Goal: Find specific page/section: Find specific page/section

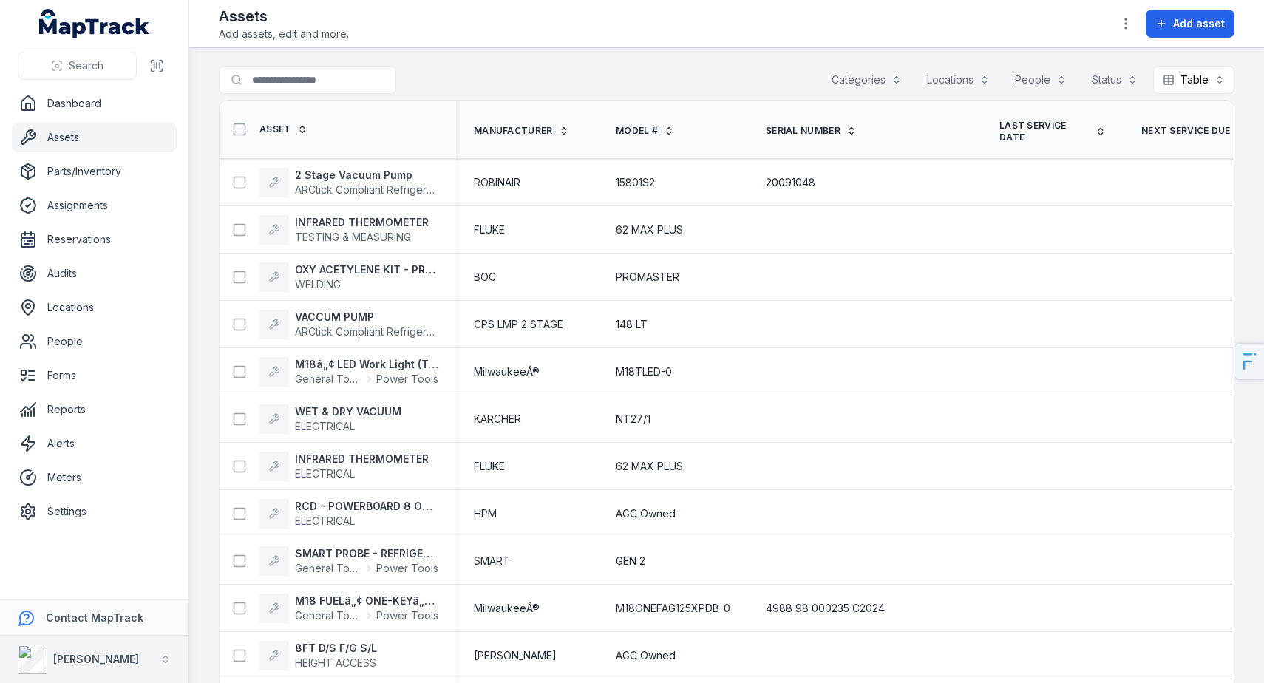
click at [78, 659] on strong "[PERSON_NAME]" at bounding box center [96, 659] width 86 height 13
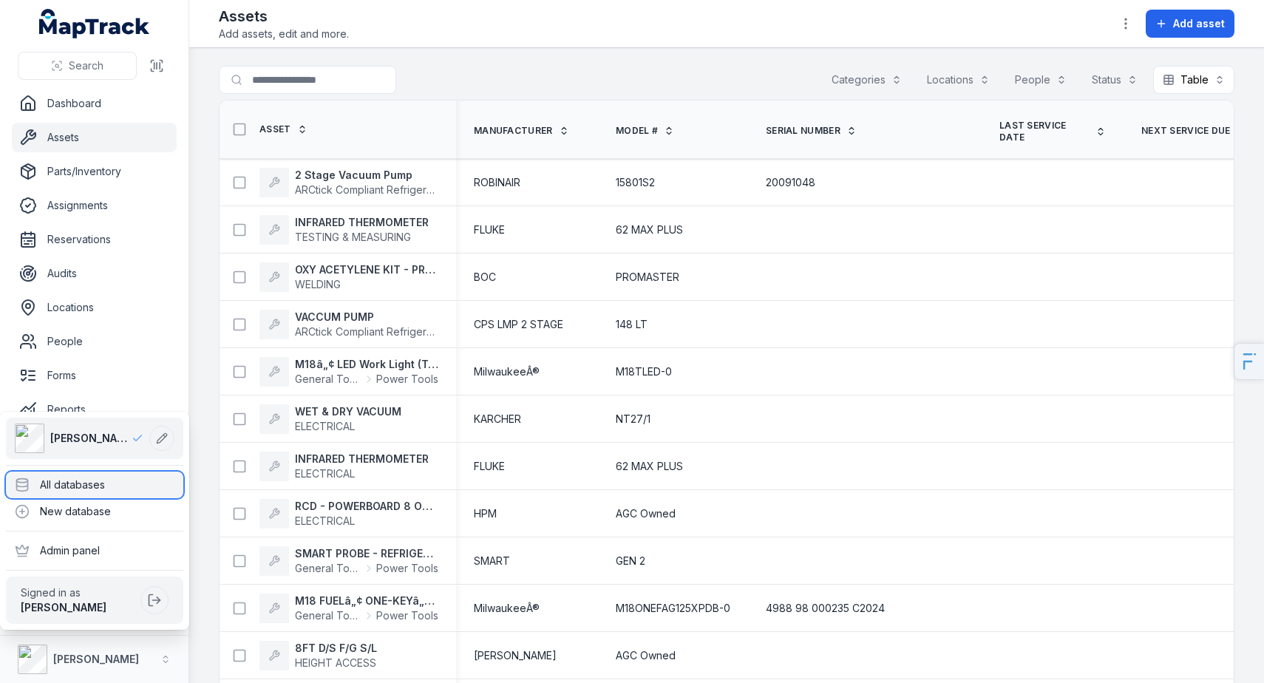
click at [143, 491] on div "All databases" at bounding box center [94, 485] width 177 height 27
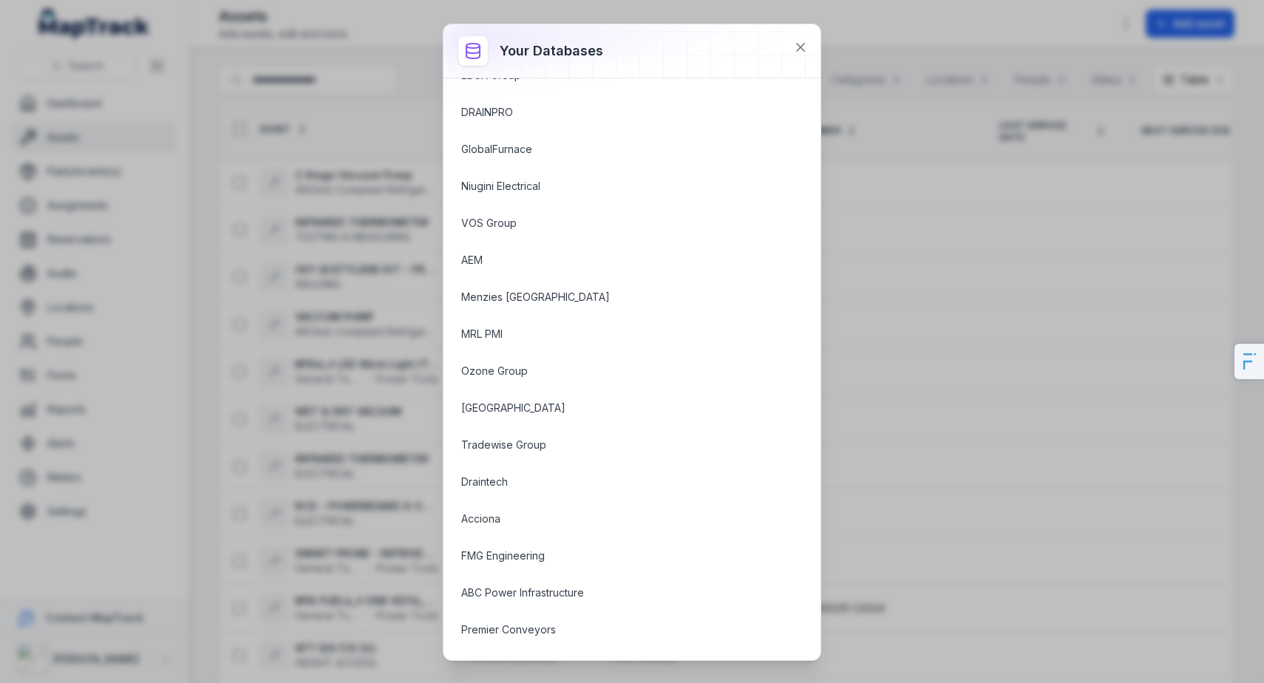
scroll to position [517, 0]
click at [370, 410] on div "Your databases [PERSON_NAME] ABC IT Services ABC Facility Services MRL ABC Cont…" at bounding box center [632, 341] width 1264 height 683
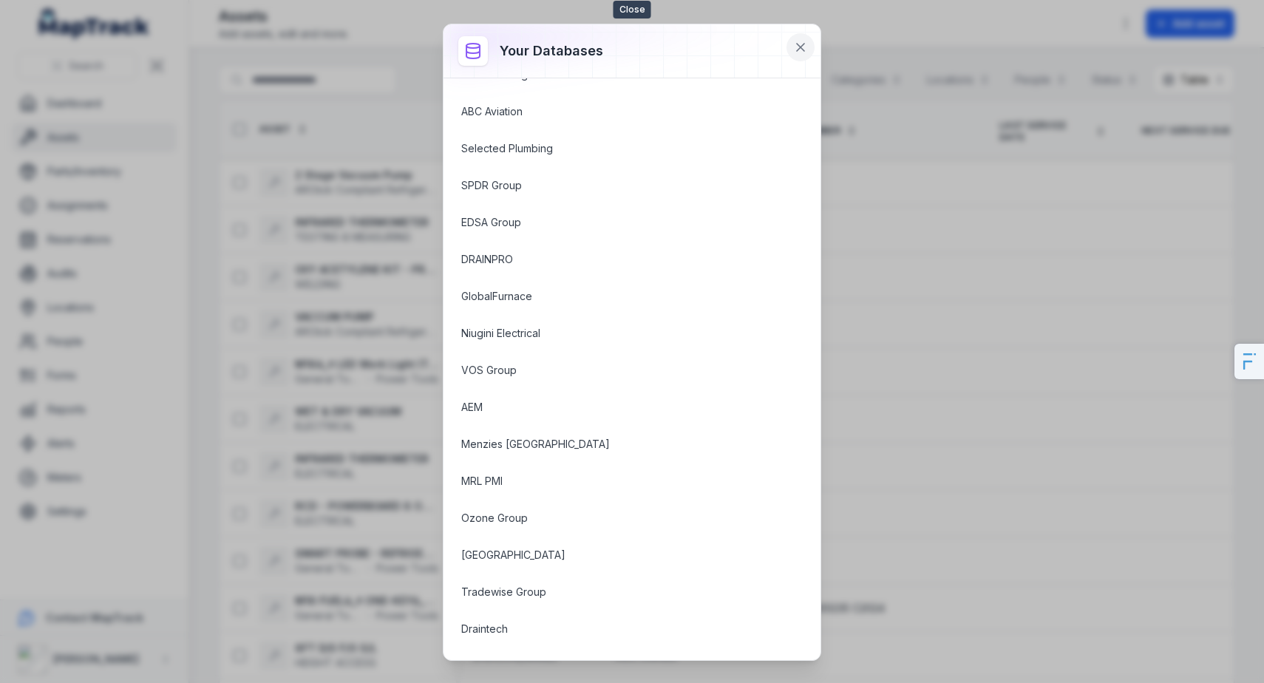
click at [795, 46] on icon at bounding box center [800, 47] width 15 height 15
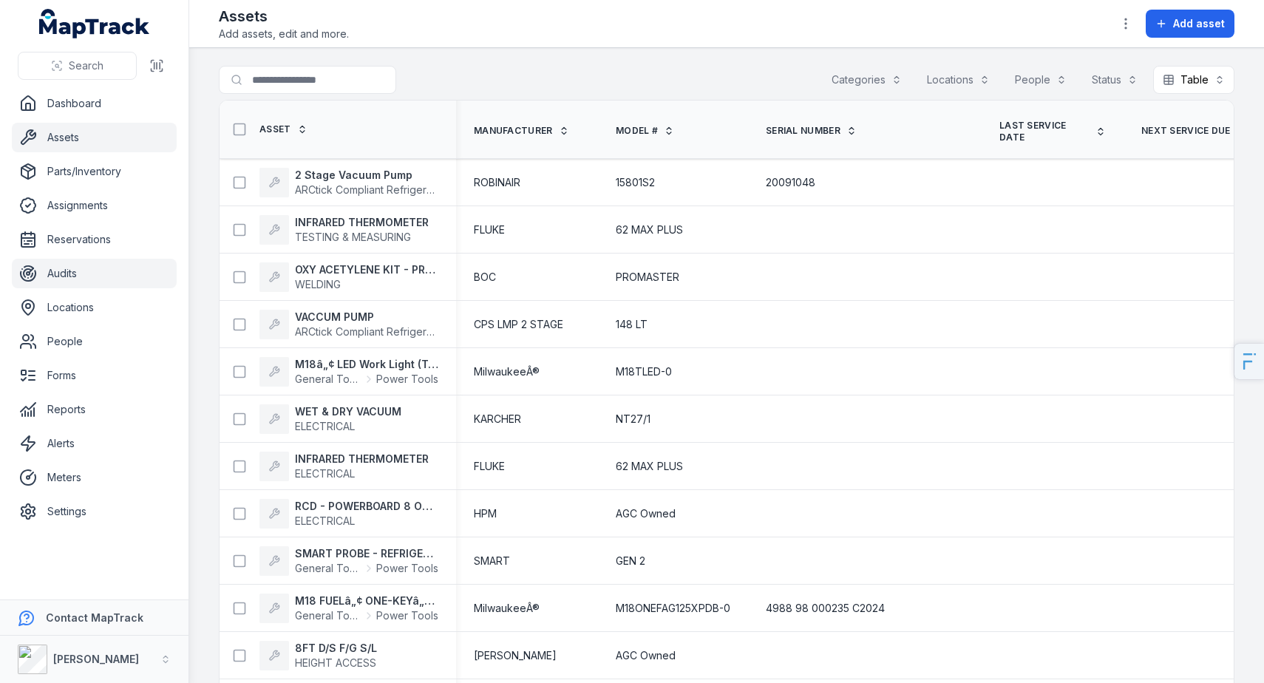
click at [109, 278] on link "Audits" at bounding box center [94, 274] width 165 height 30
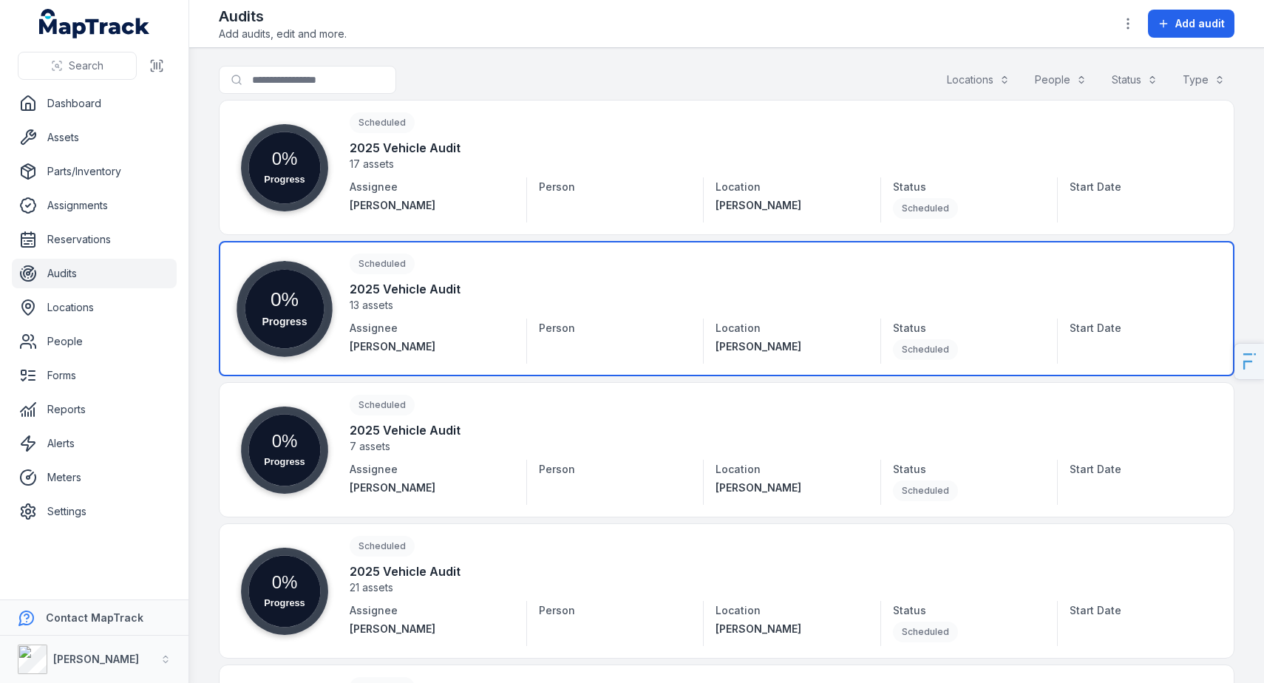
click at [440, 301] on link at bounding box center [726, 308] width 1015 height 135
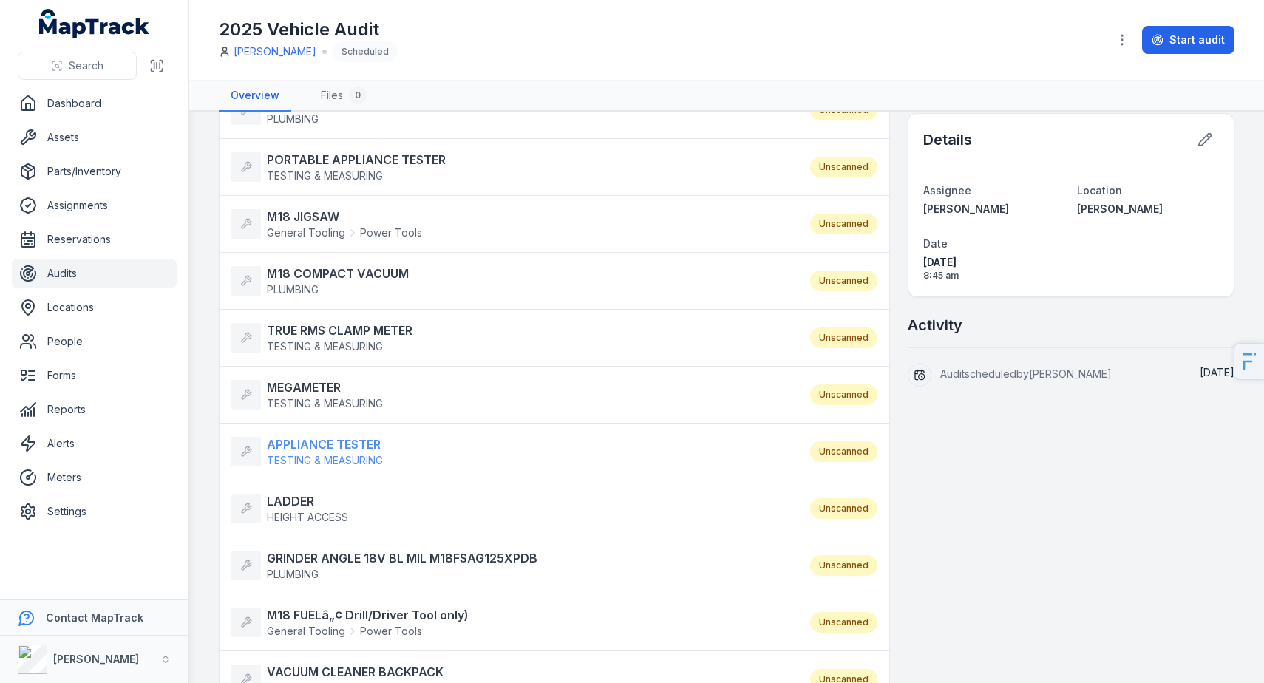
scroll to position [332, 0]
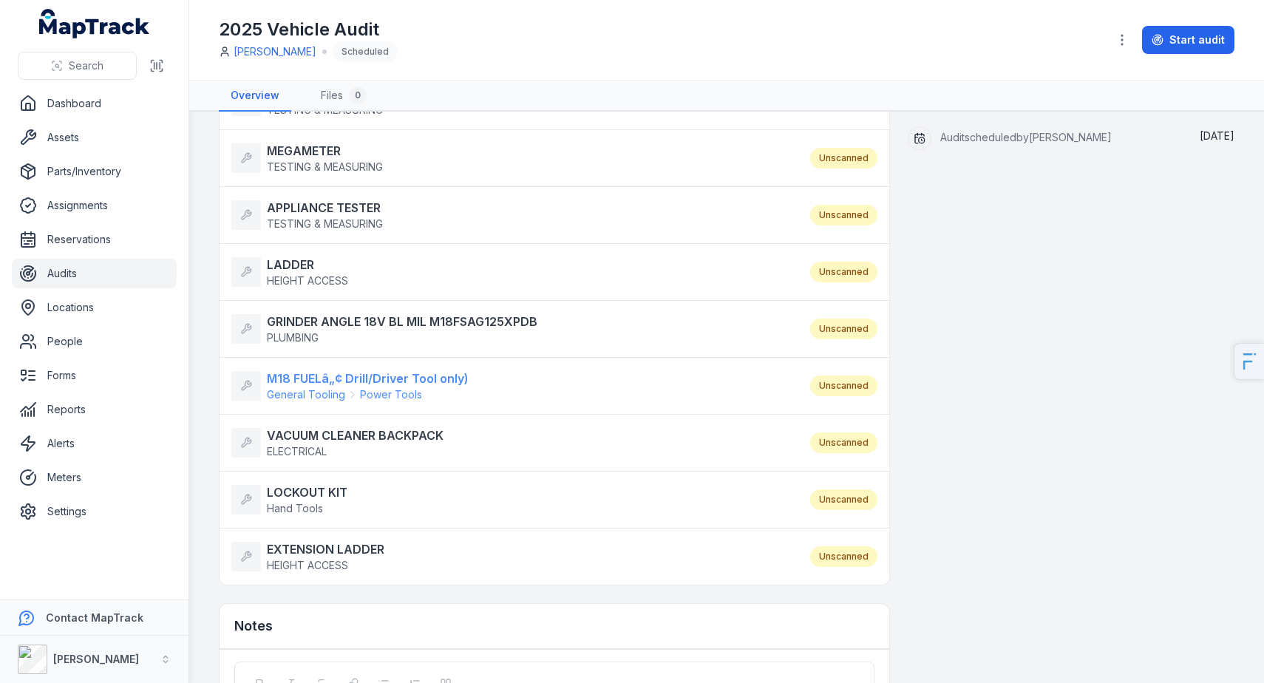
click at [378, 375] on strong "M18 FUELâ„¢ Drill/Driver Tool only)" at bounding box center [368, 379] width 202 height 18
click at [74, 102] on link "Dashboard" at bounding box center [94, 104] width 165 height 30
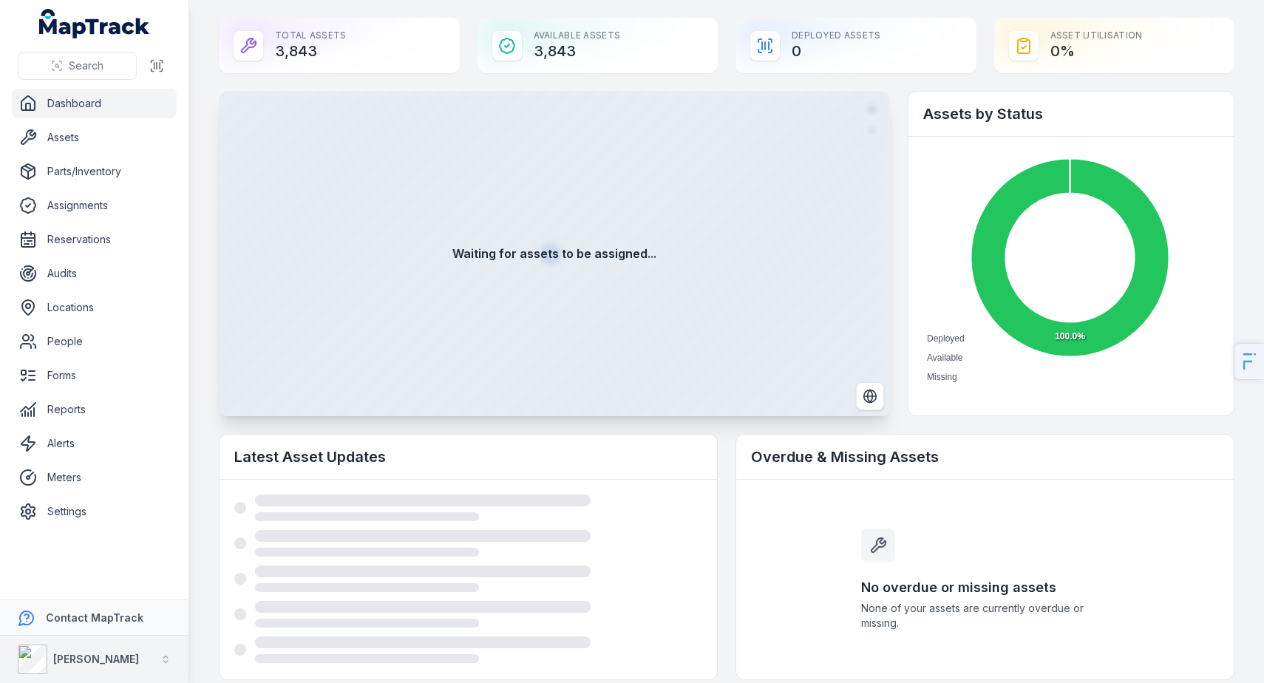
click at [51, 659] on div "[PERSON_NAME]" at bounding box center [78, 659] width 121 height 30
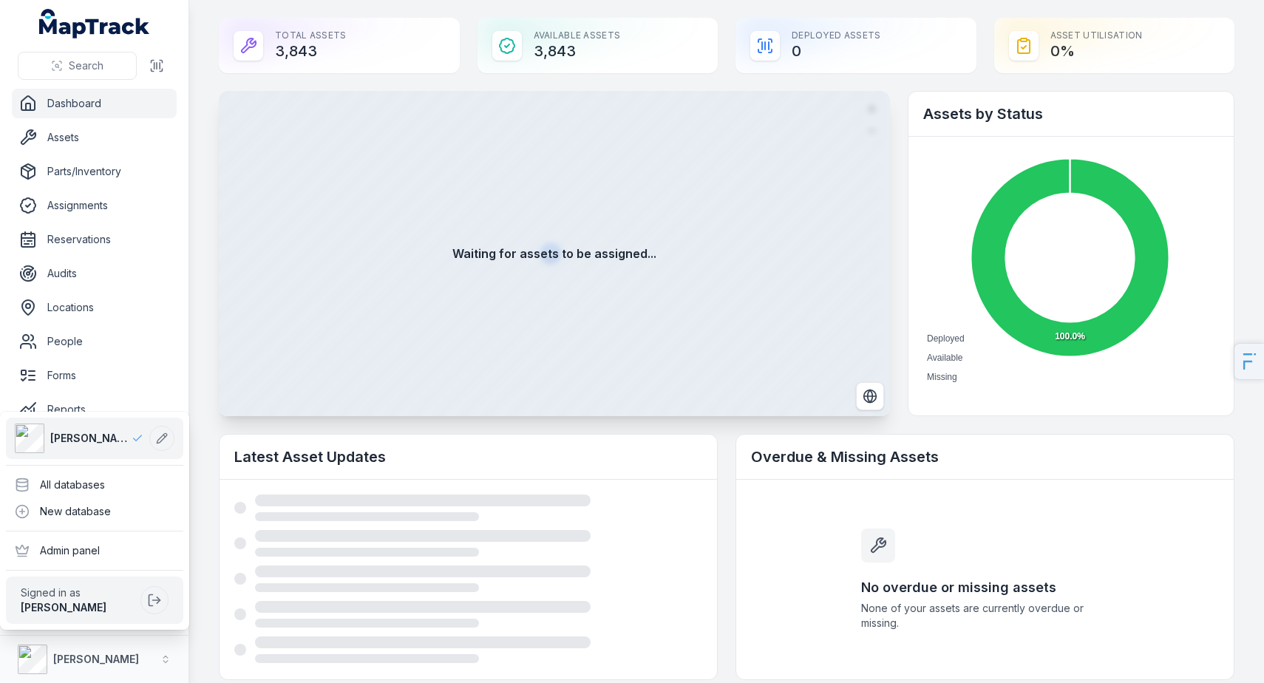
click at [79, 142] on div "Search Dashboard Assets Parts/Inventory Assignments Reservations Audits Locatio…" at bounding box center [94, 341] width 189 height 683
click at [79, 142] on link "Assets" at bounding box center [94, 138] width 165 height 30
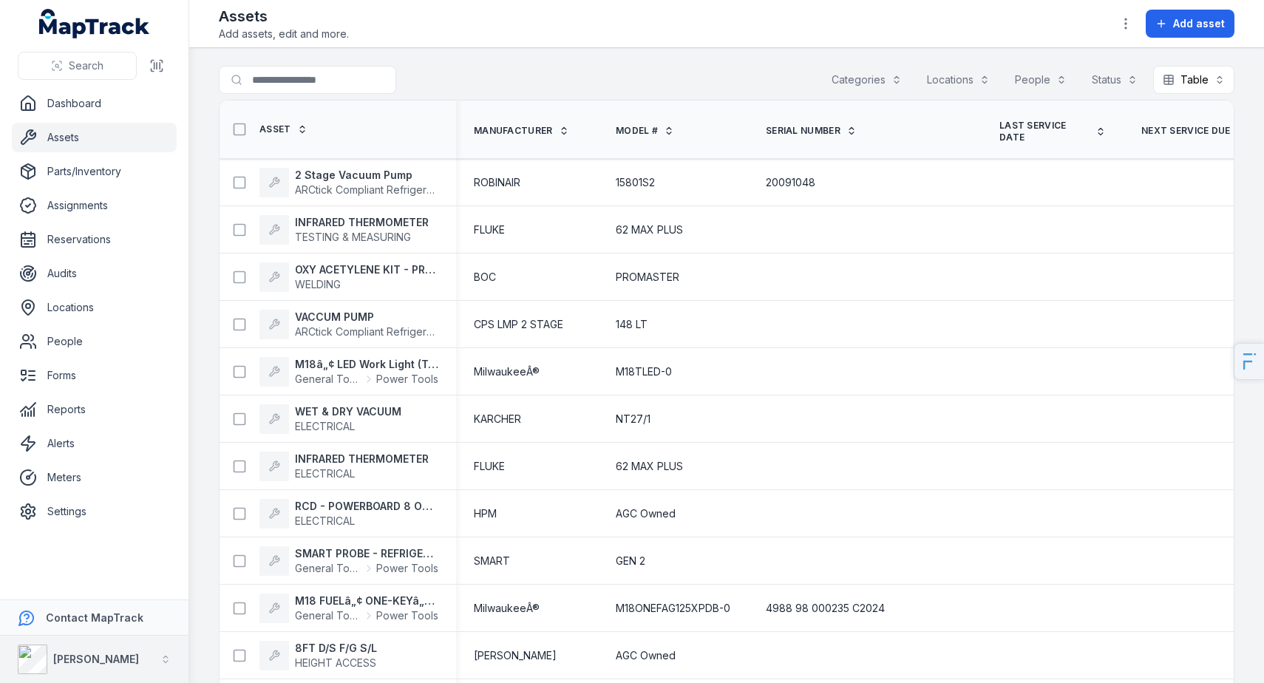
click at [77, 659] on strong "[PERSON_NAME]" at bounding box center [96, 659] width 86 height 13
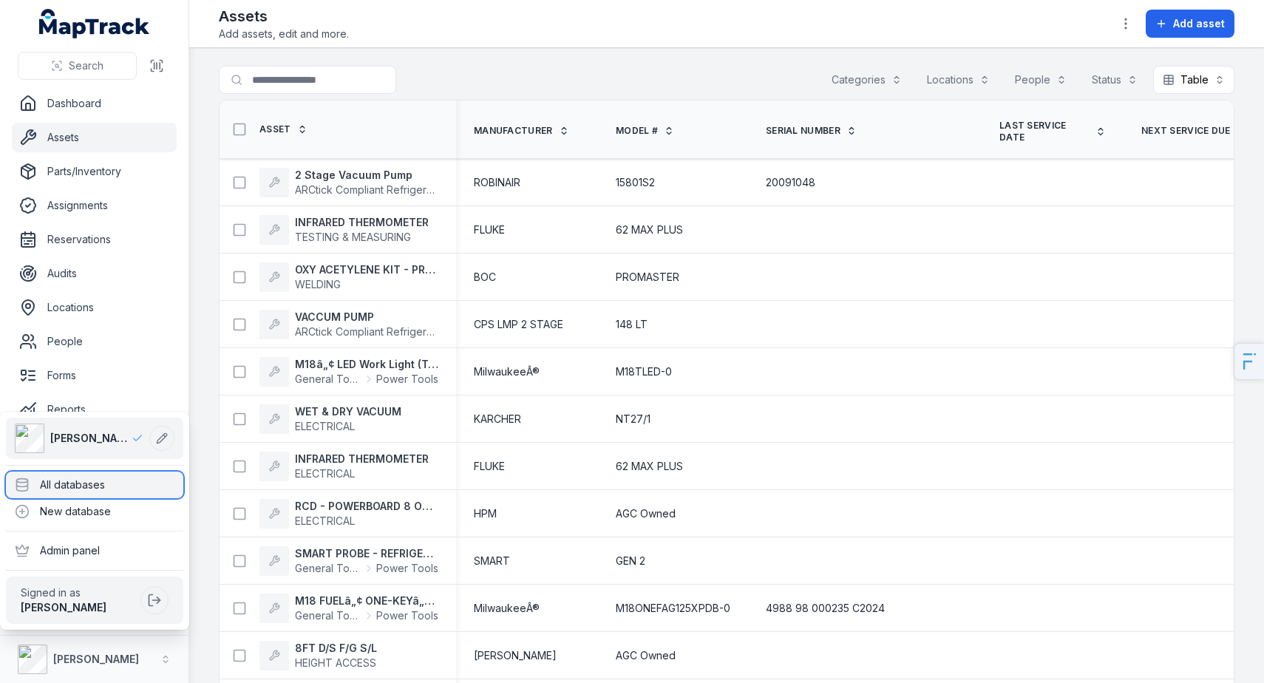
click at [98, 491] on div "All databases" at bounding box center [94, 485] width 177 height 27
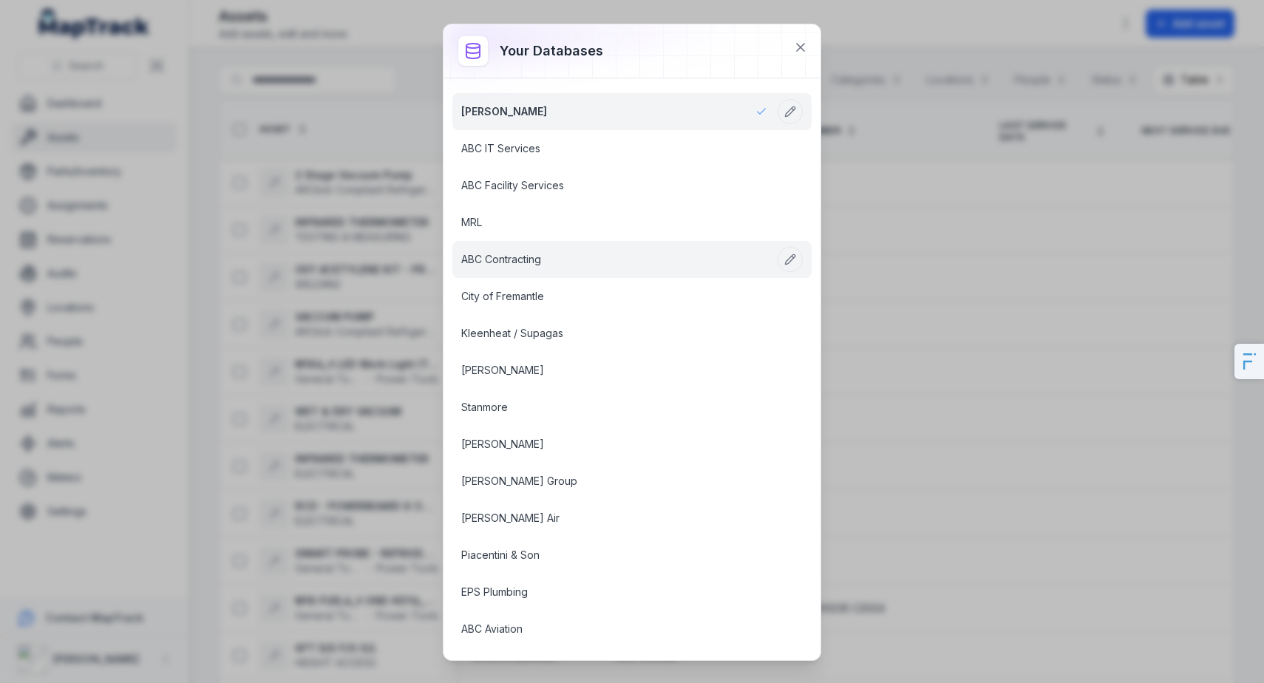
click at [511, 262] on link "ABC Contracting" at bounding box center [614, 259] width 306 height 15
